Goal: Transaction & Acquisition: Purchase product/service

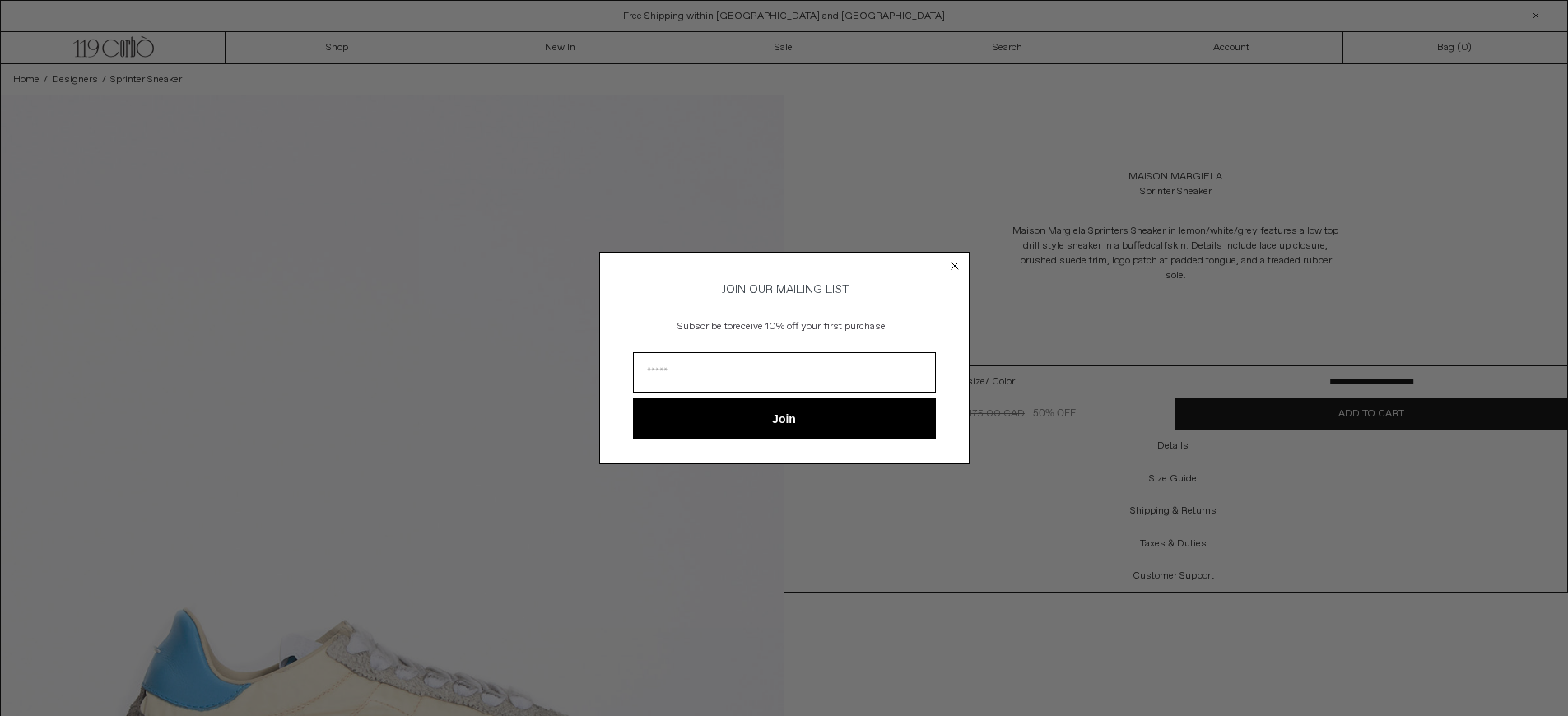
click at [952, 264] on icon "Close dialog" at bounding box center [955, 266] width 7 height 7
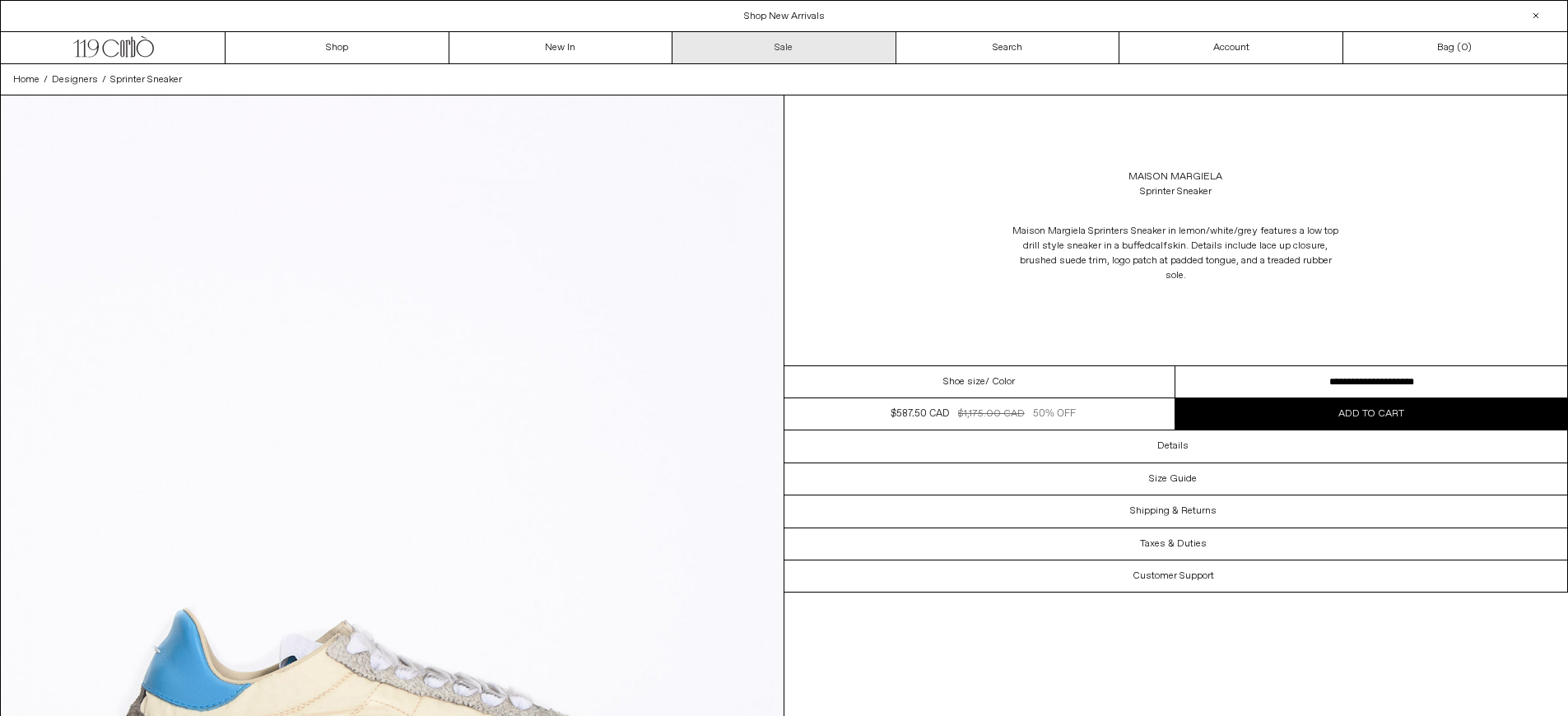
click at [811, 56] on link "Sale" at bounding box center [784, 47] width 224 height 31
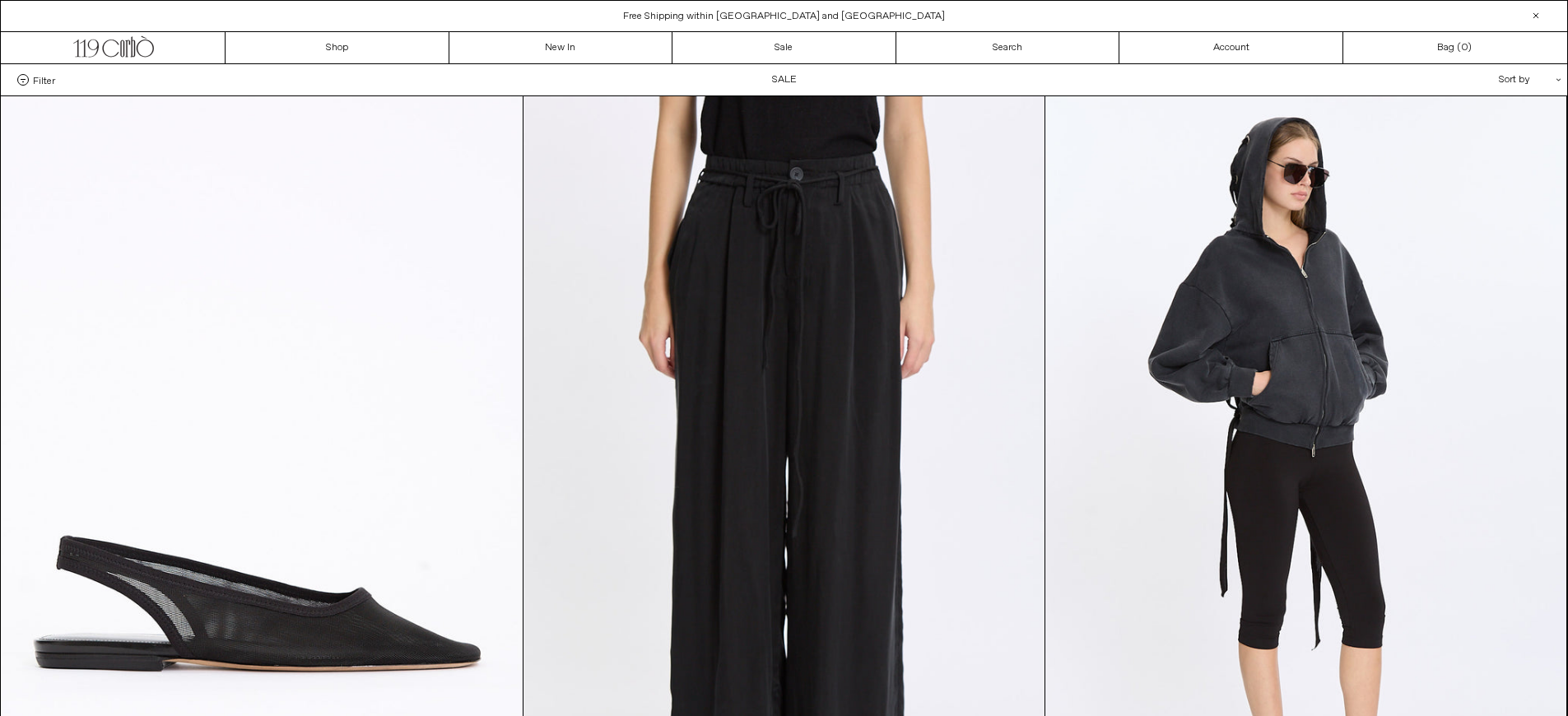
click at [48, 79] on span "Filter" at bounding box center [43, 80] width 22 height 12
click at [0, 0] on select "**********" at bounding box center [0, 0] width 0 height 0
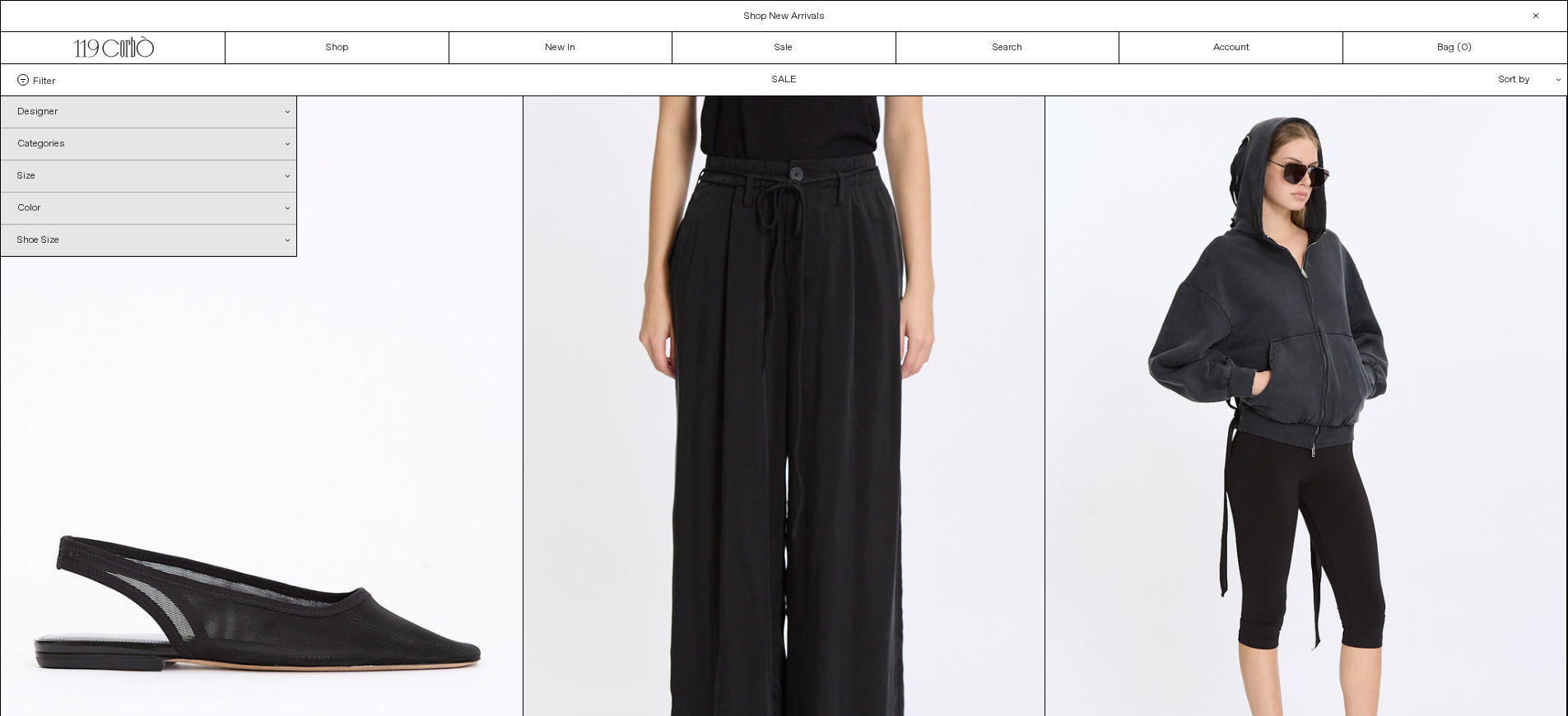
click at [88, 114] on div "Designer .cls-1{fill:#231f20}" at bounding box center [148, 112] width 296 height 31
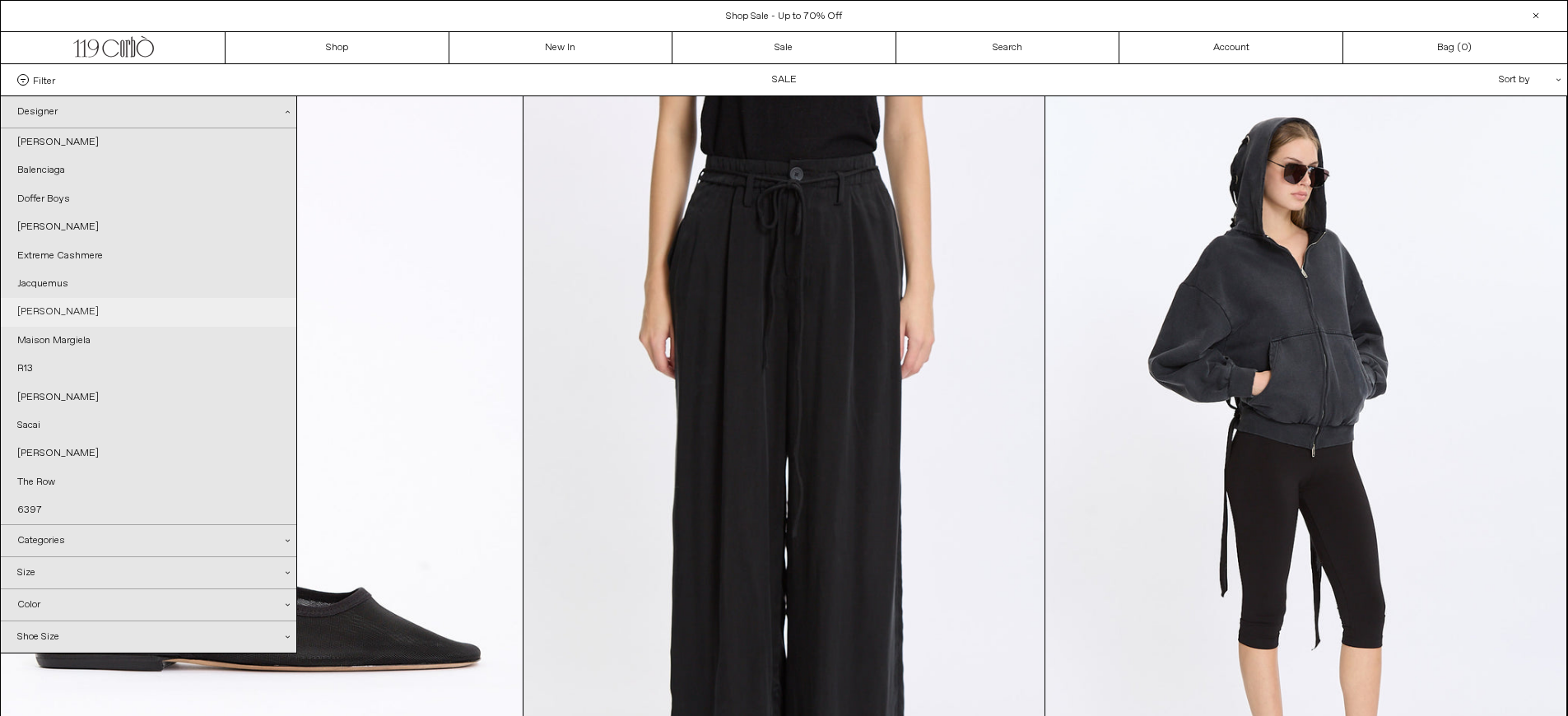
click at [68, 306] on link "[PERSON_NAME]" at bounding box center [148, 312] width 296 height 28
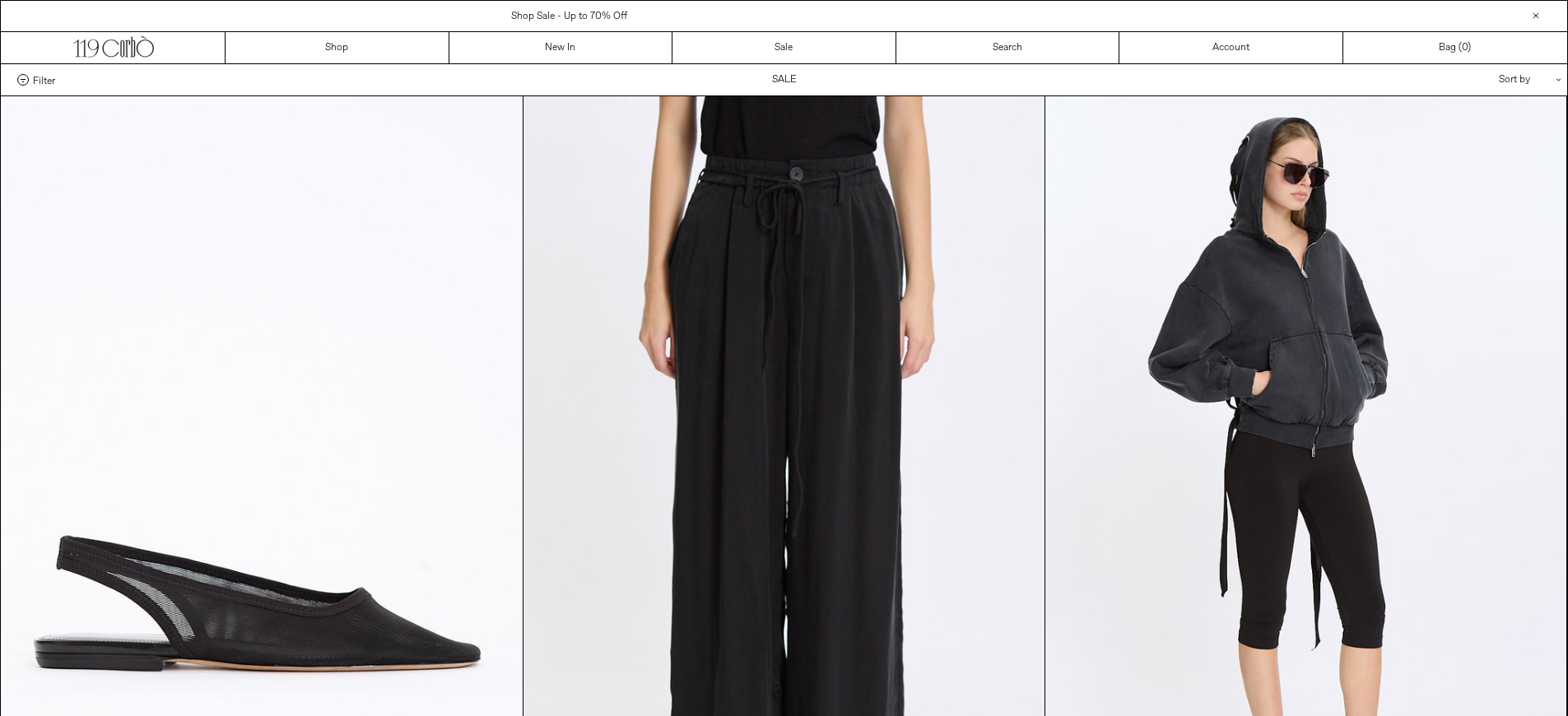
click at [33, 72] on div "Filter Designer .cls-1{fill:#231f20} [PERSON_NAME] [GEOGRAPHIC_DATA] Doffer Boys" at bounding box center [784, 80] width 1566 height 31
click at [35, 74] on span "Filter" at bounding box center [43, 80] width 22 height 12
click at [0, 0] on select "**********" at bounding box center [0, 0] width 0 height 0
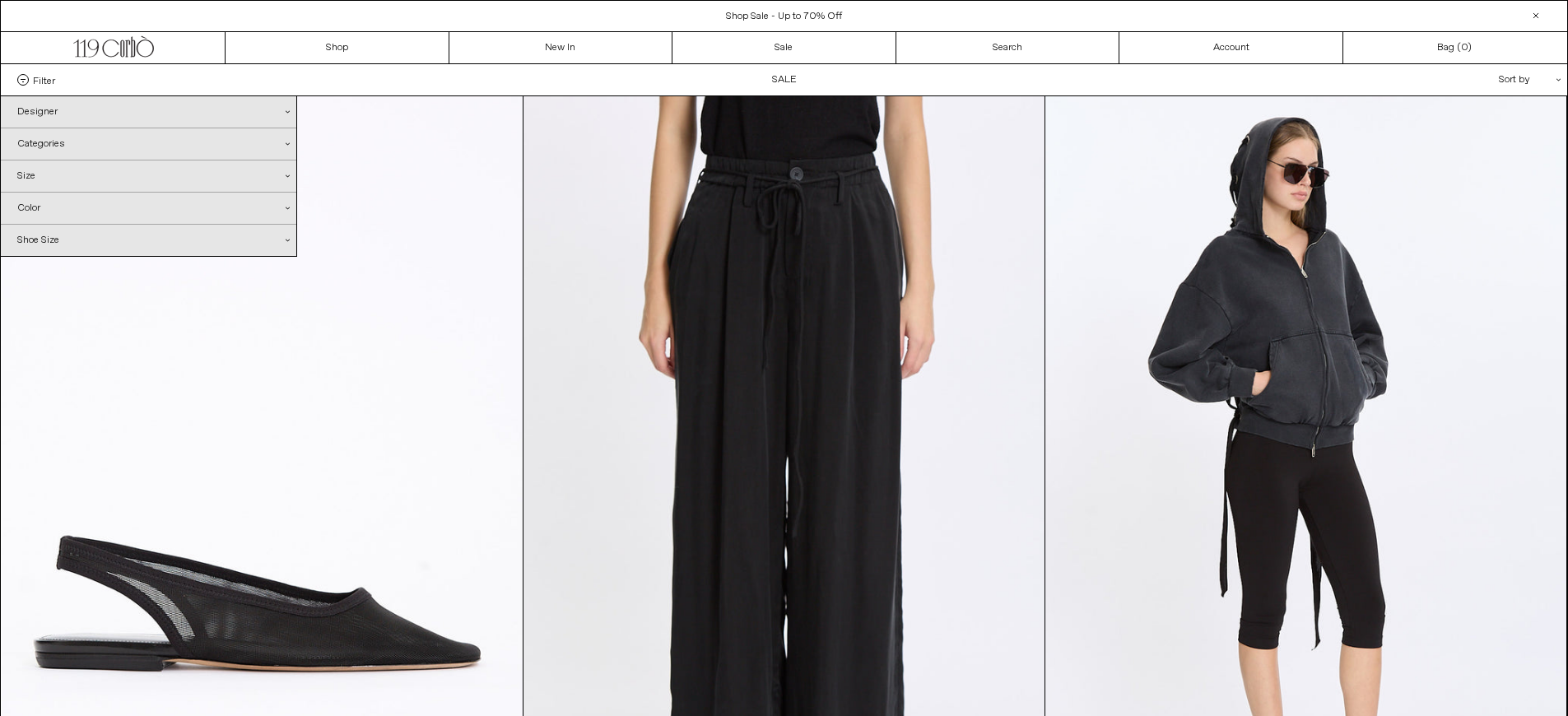
click at [87, 114] on div "Designer .cls-1{fill:#231f20}" at bounding box center [148, 112] width 296 height 31
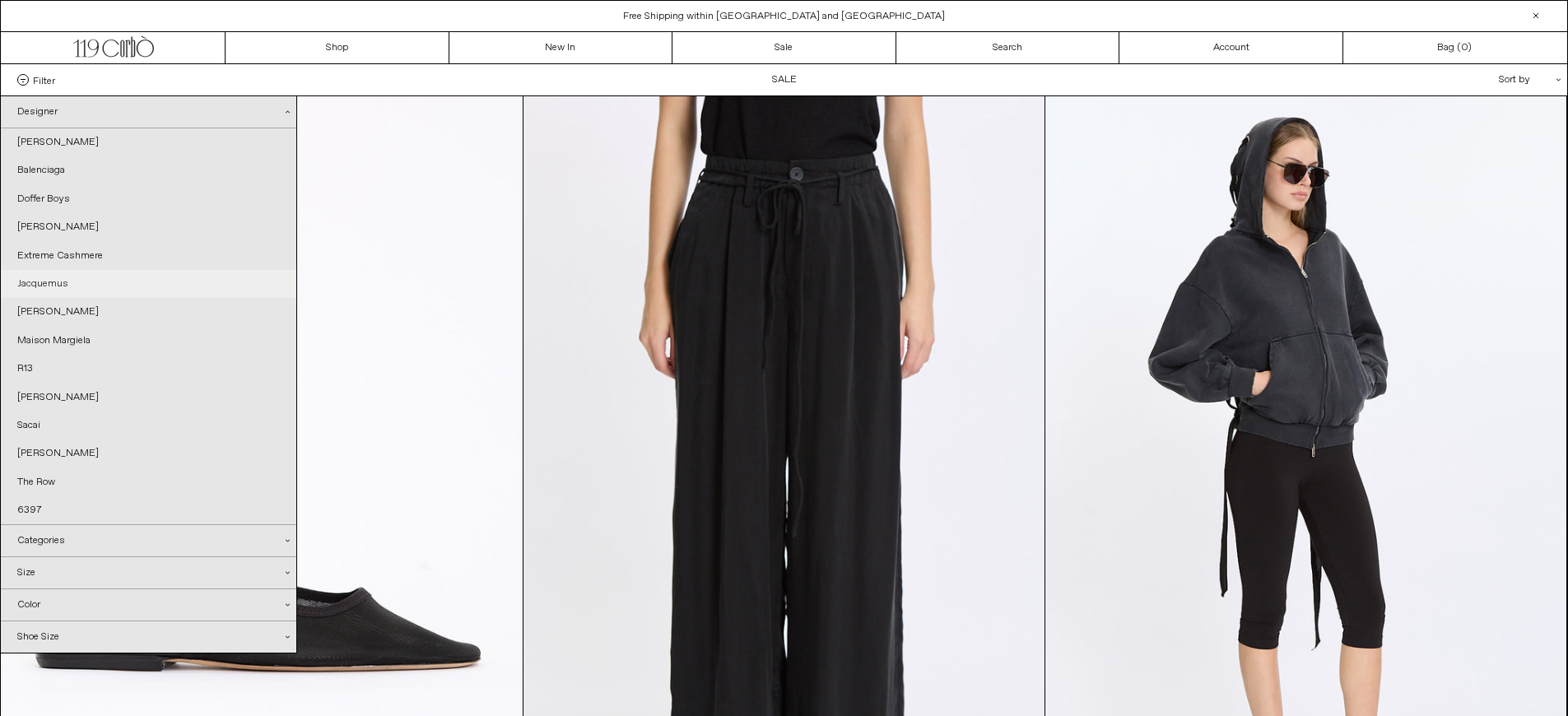
scroll to position [10, 0]
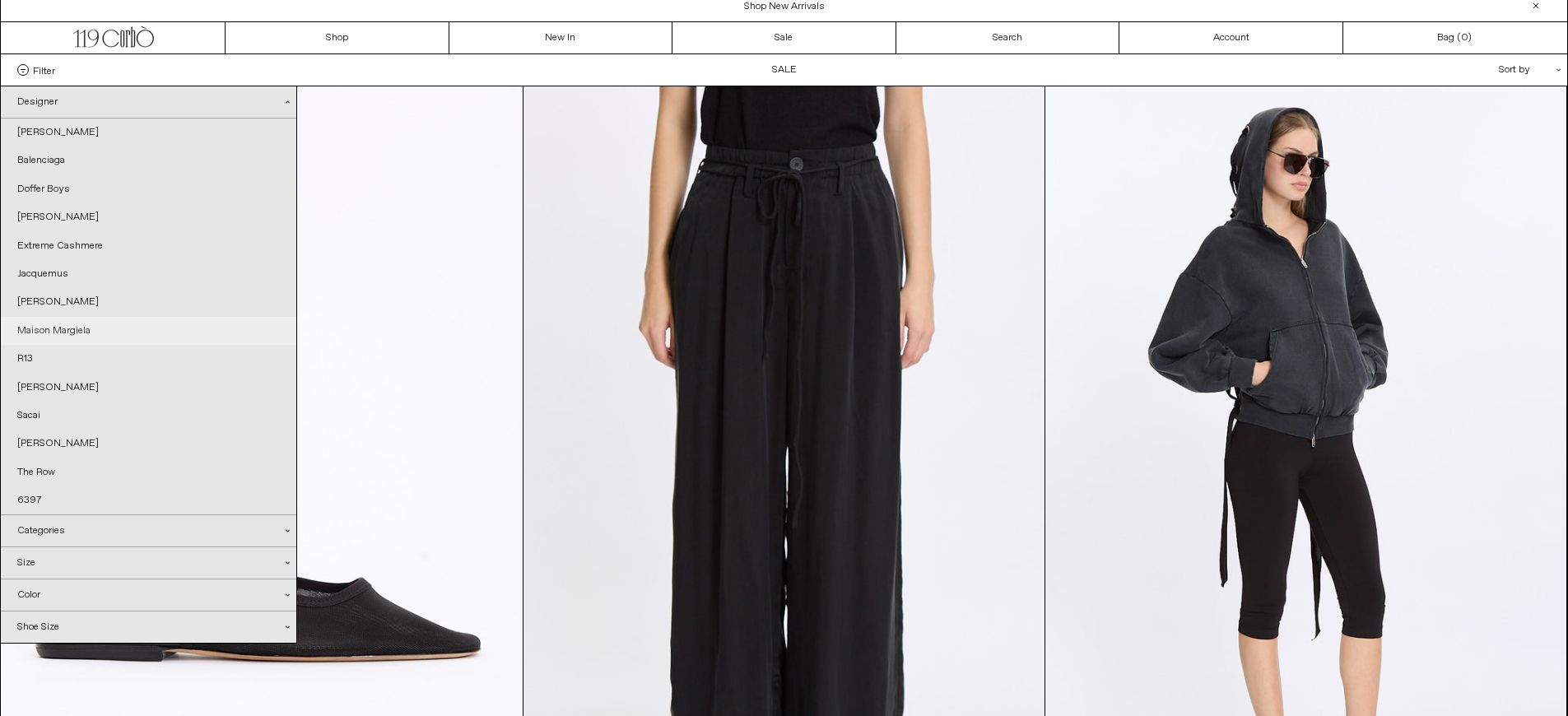
click at [84, 320] on link "Maison Margiela" at bounding box center [148, 330] width 296 height 28
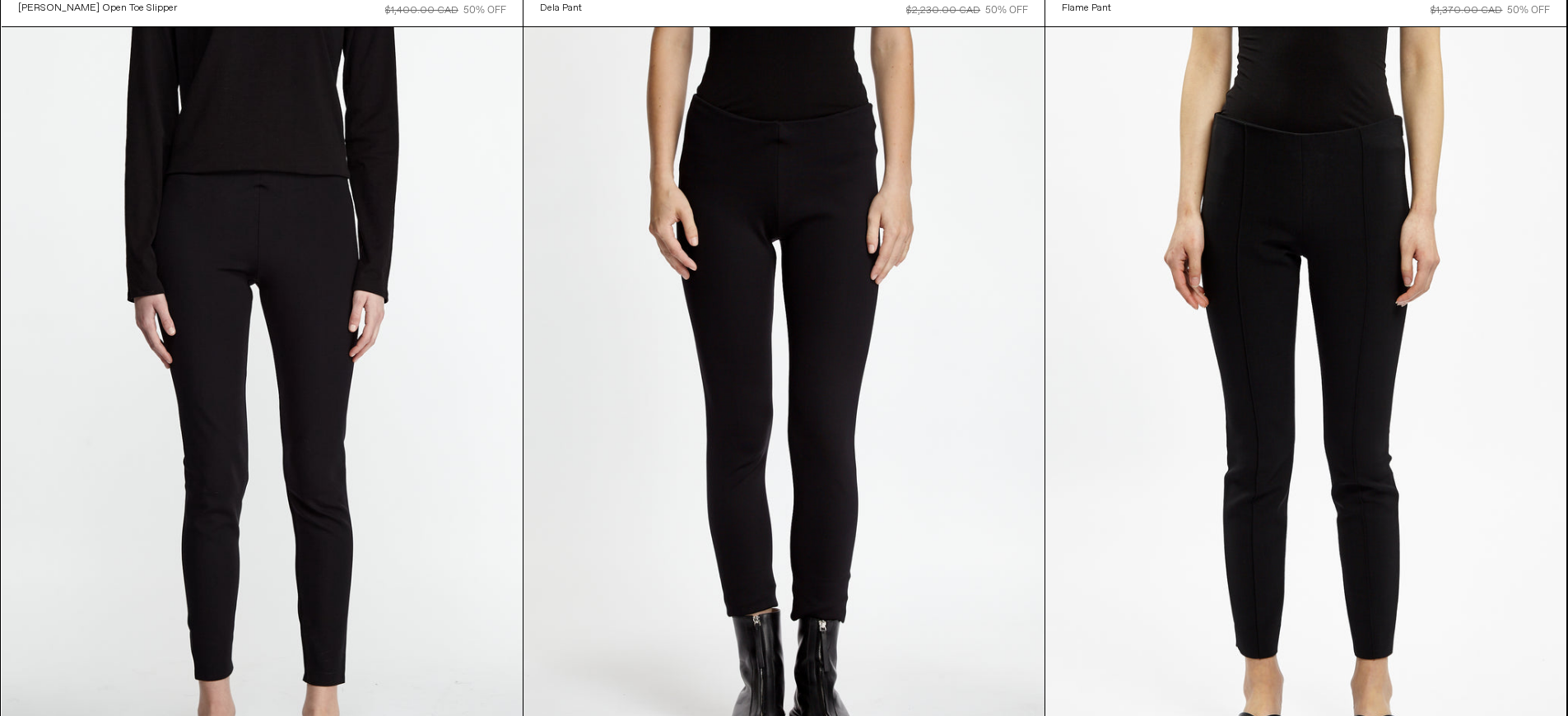
scroll to position [1110, 0]
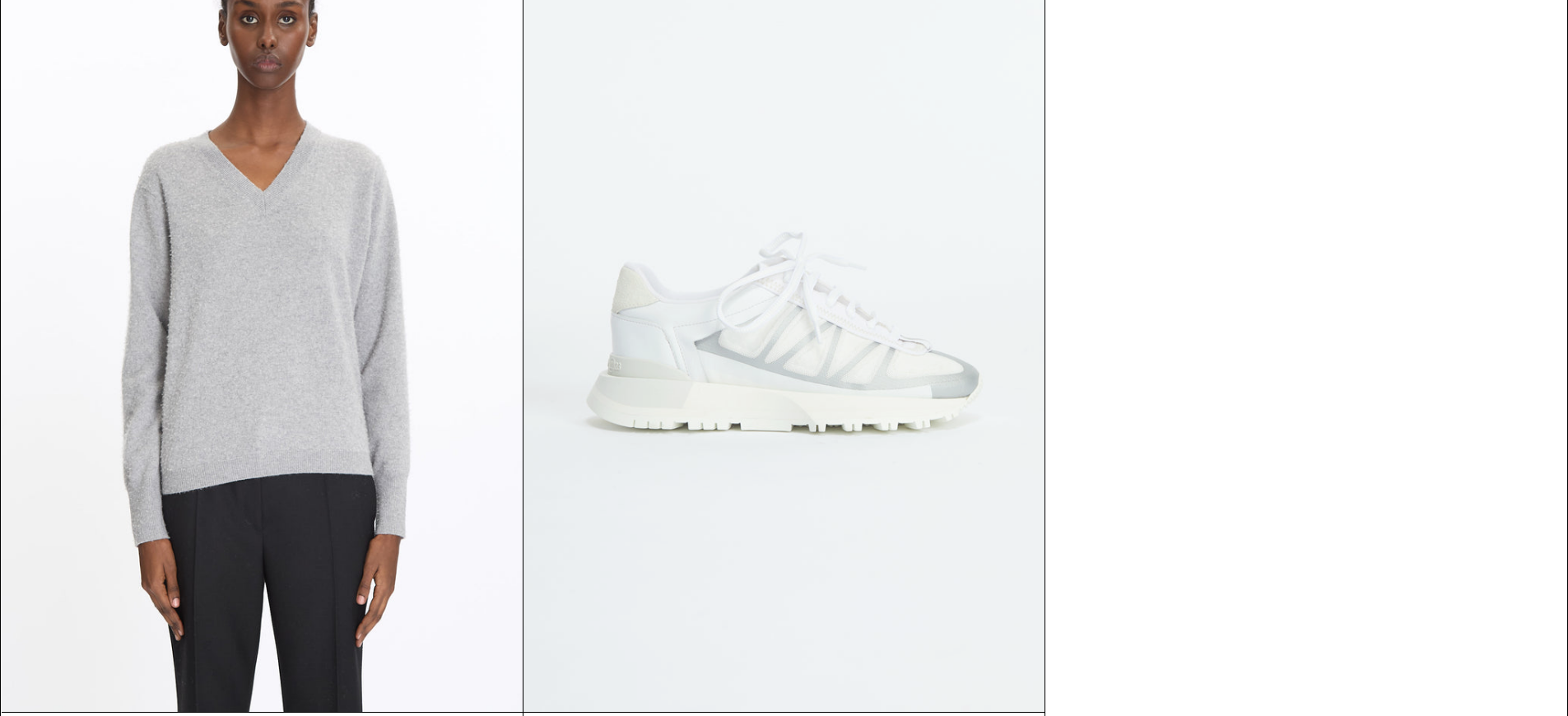
scroll to position [1941, 0]
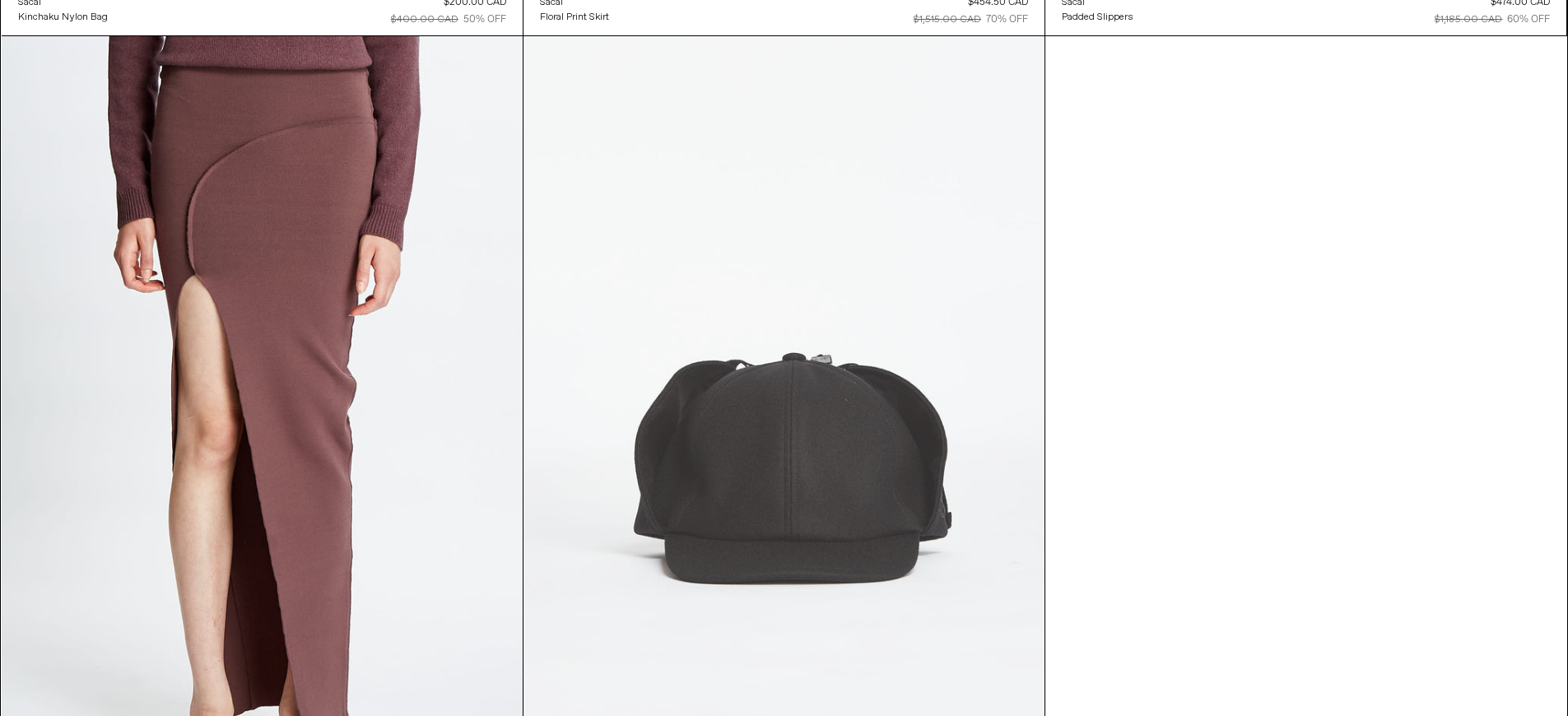
scroll to position [2774, 0]
